Goal: Information Seeking & Learning: Learn about a topic

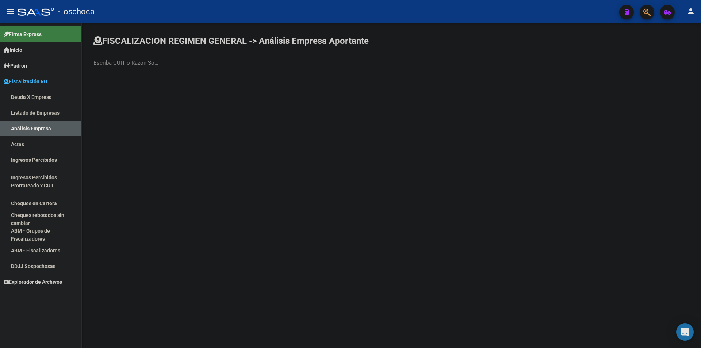
click at [126, 57] on div "Escriba CUIT o Razón Social para buscar" at bounding box center [127, 61] width 66 height 16
click at [122, 58] on div "Escriba CUIT o Razón Social para buscar" at bounding box center [127, 61] width 66 height 16
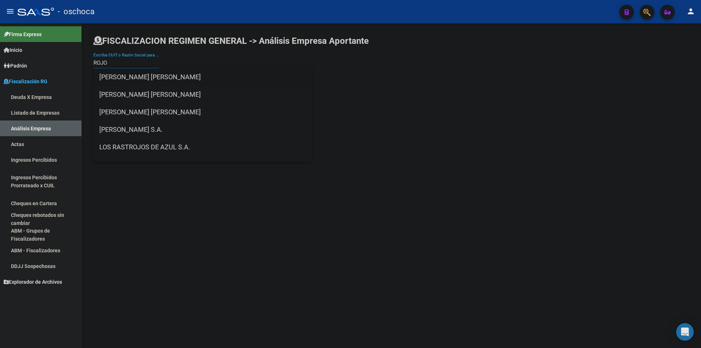
type input "ROJO"
click at [135, 75] on span "[PERSON_NAME] [PERSON_NAME]" at bounding box center [202, 77] width 207 height 18
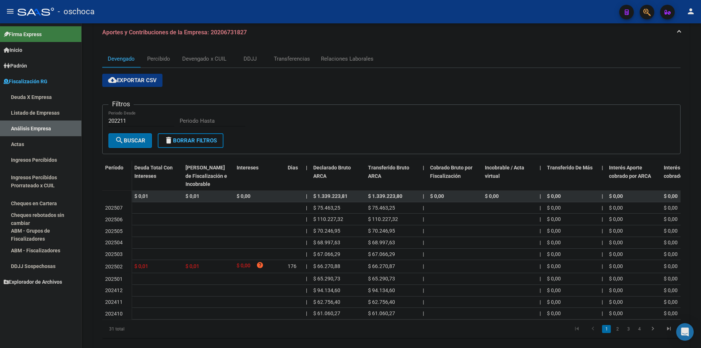
scroll to position [68, 0]
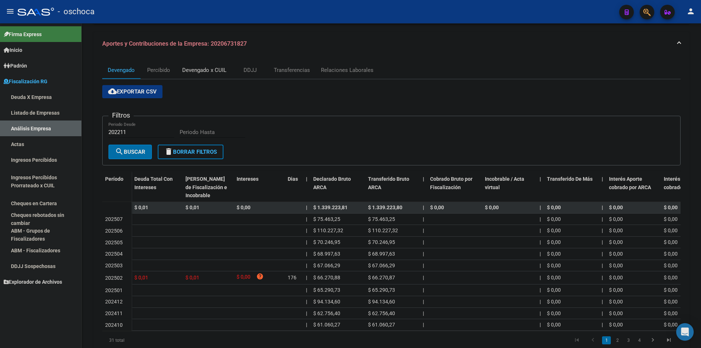
click at [210, 71] on div "Devengado x CUIL" at bounding box center [204, 70] width 44 height 8
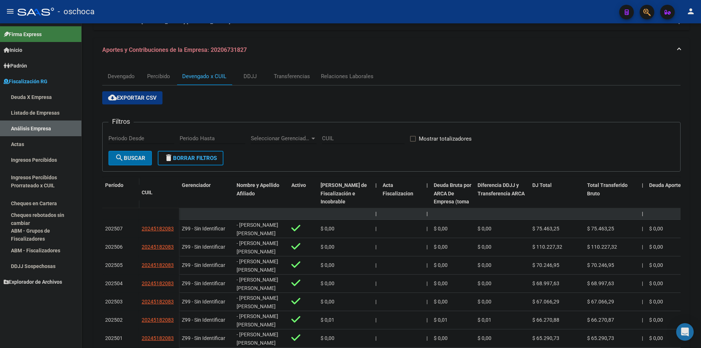
scroll to position [0, 0]
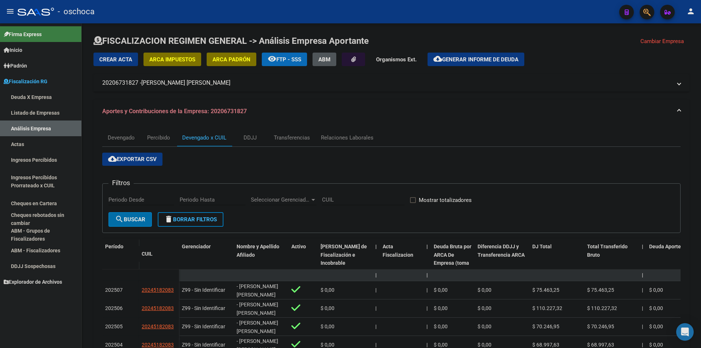
click at [24, 119] on link "Listado de Empresas" at bounding box center [40, 113] width 81 height 16
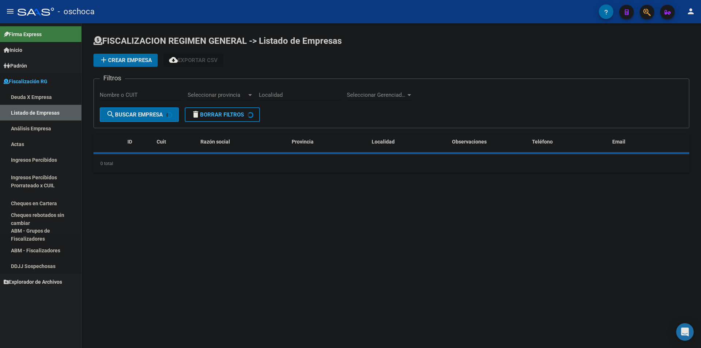
click at [30, 127] on link "Análisis Empresa" at bounding box center [40, 129] width 81 height 16
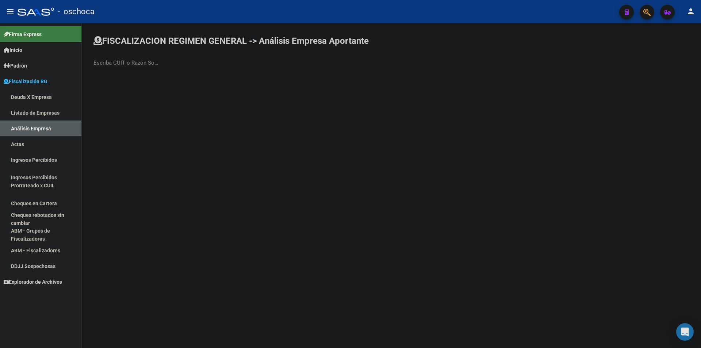
drag, startPoint x: 136, startPoint y: 70, endPoint x: 137, endPoint y: 63, distance: 7.5
click at [136, 66] on div "Escriba CUIT o Razón Social para buscar" at bounding box center [127, 64] width 66 height 23
click at [138, 58] on div "Escriba CUIT o Razón Social para buscar" at bounding box center [127, 61] width 66 height 16
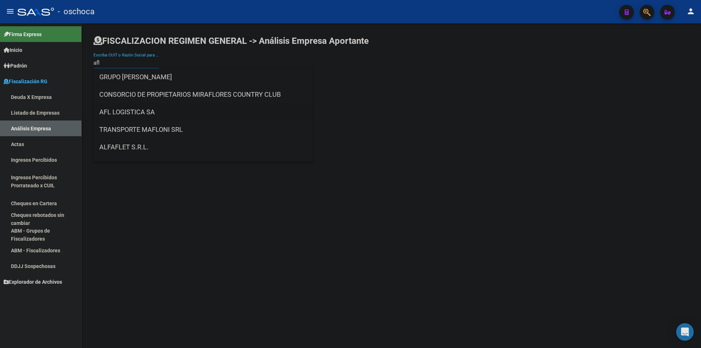
type input "afl"
click at [138, 115] on span "AFL LOGISTICA SA" at bounding box center [202, 112] width 207 height 18
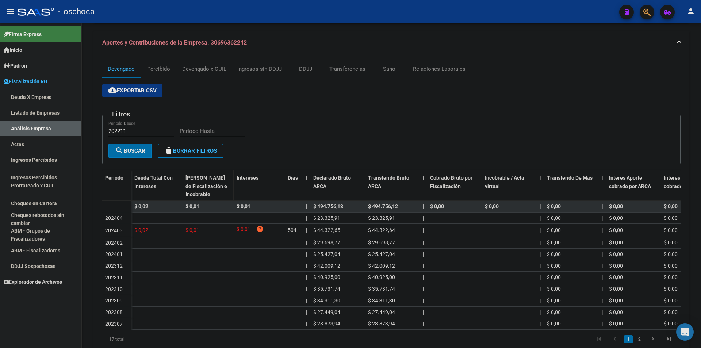
scroll to position [104, 0]
